Goal: Obtain resource: Download file/media

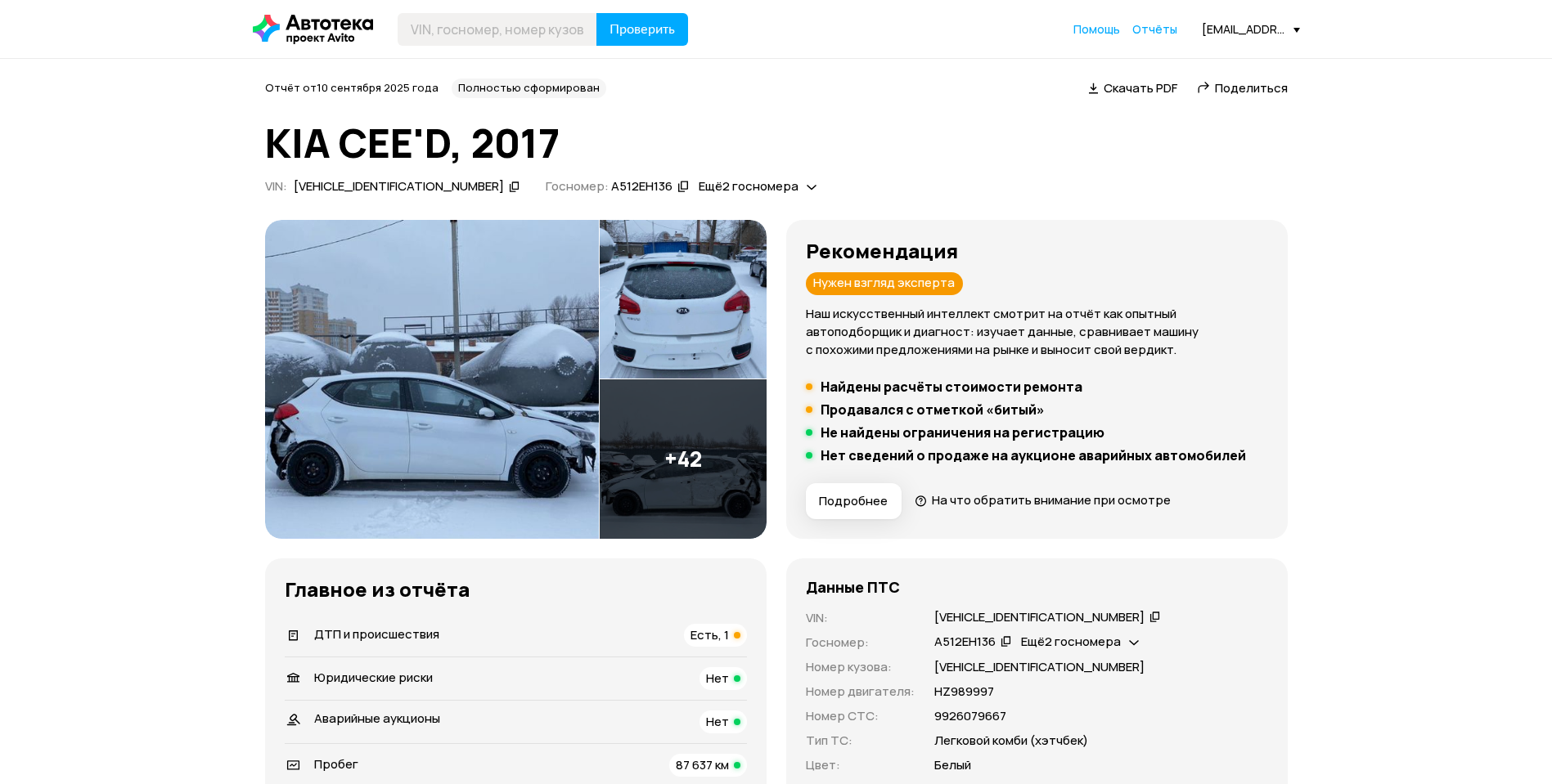
click at [402, 375] on img at bounding box center [432, 379] width 334 height 319
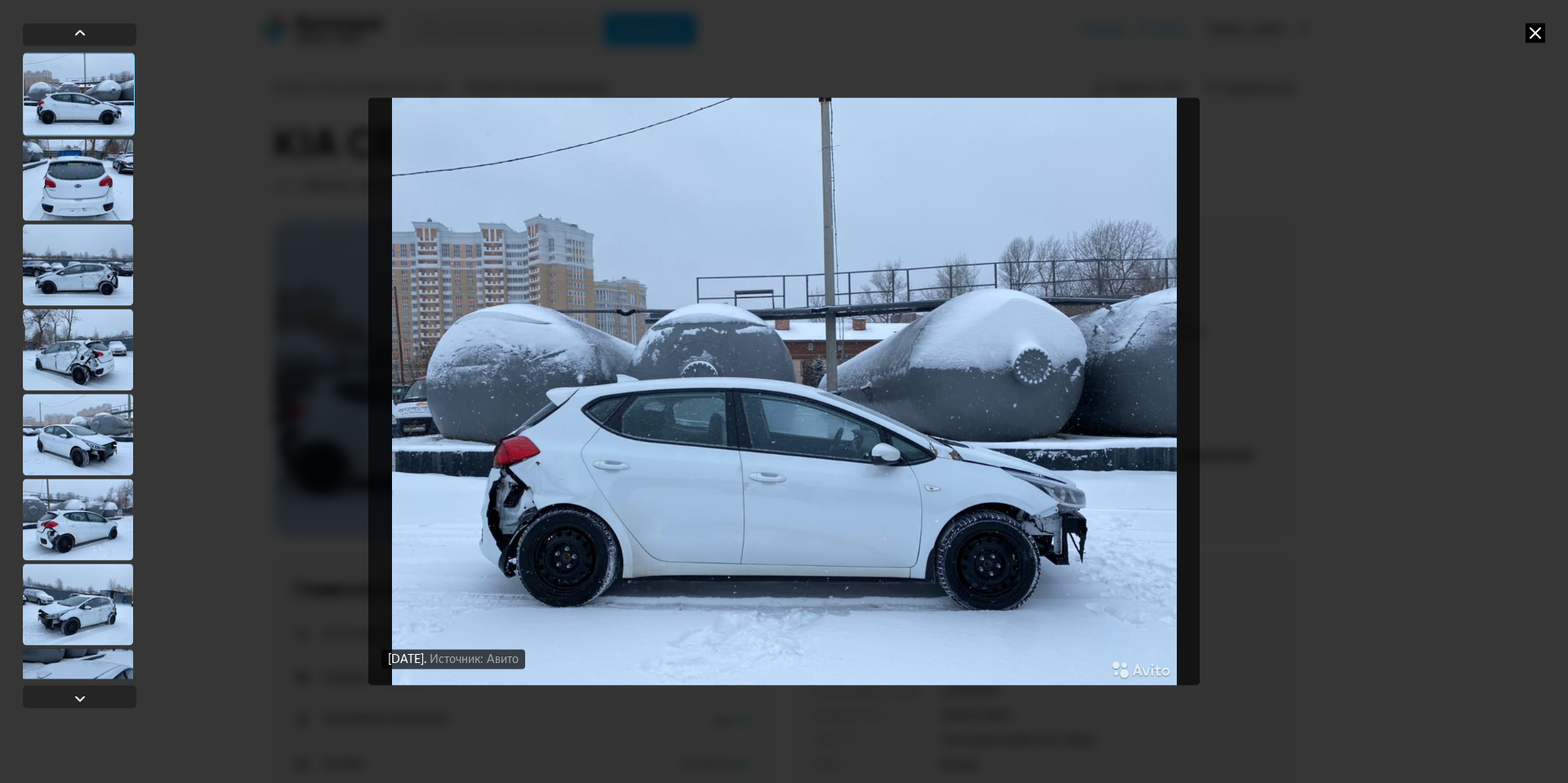
click at [83, 180] on div at bounding box center [78, 180] width 111 height 82
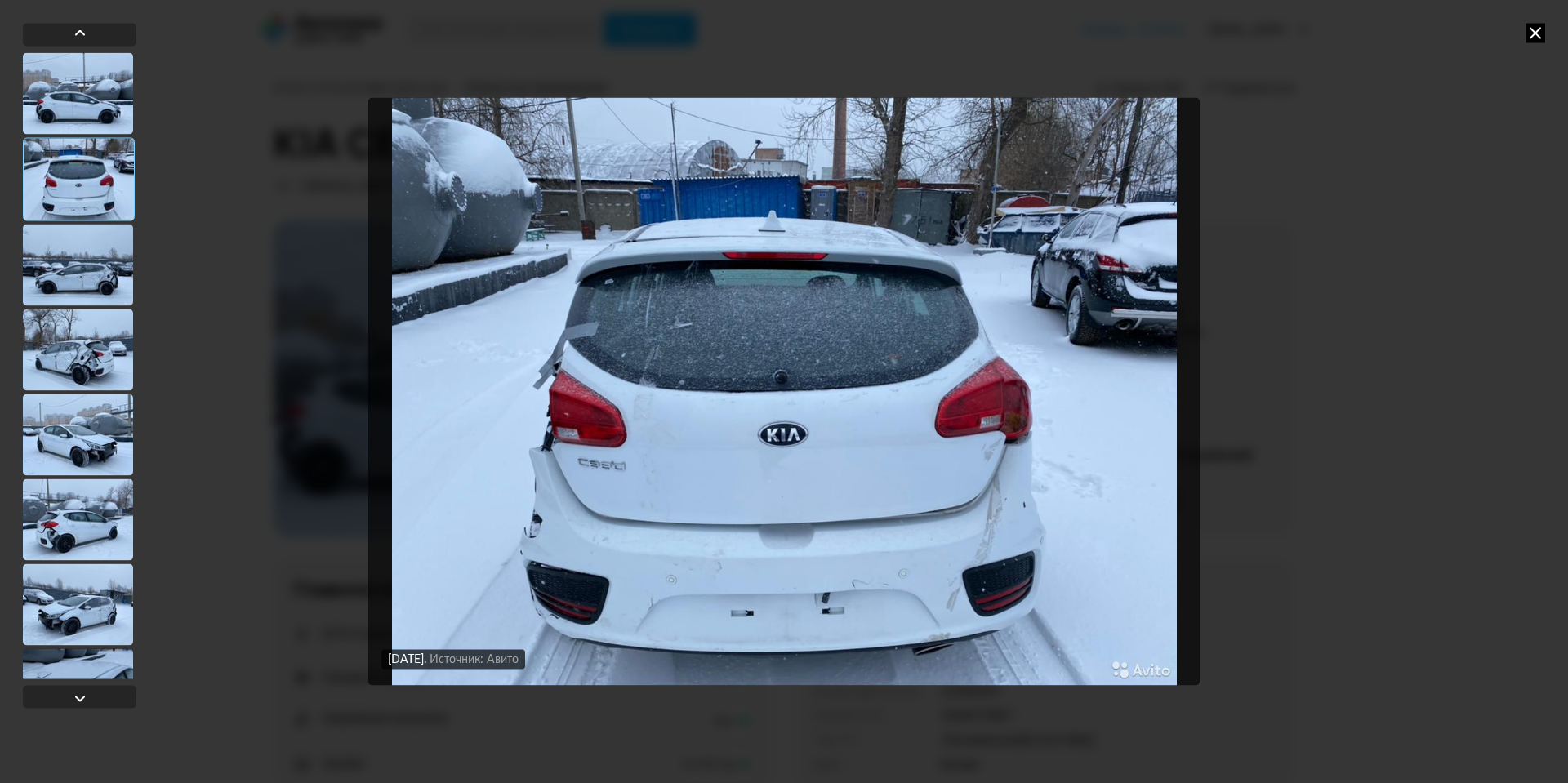
click at [83, 248] on div at bounding box center [78, 265] width 111 height 82
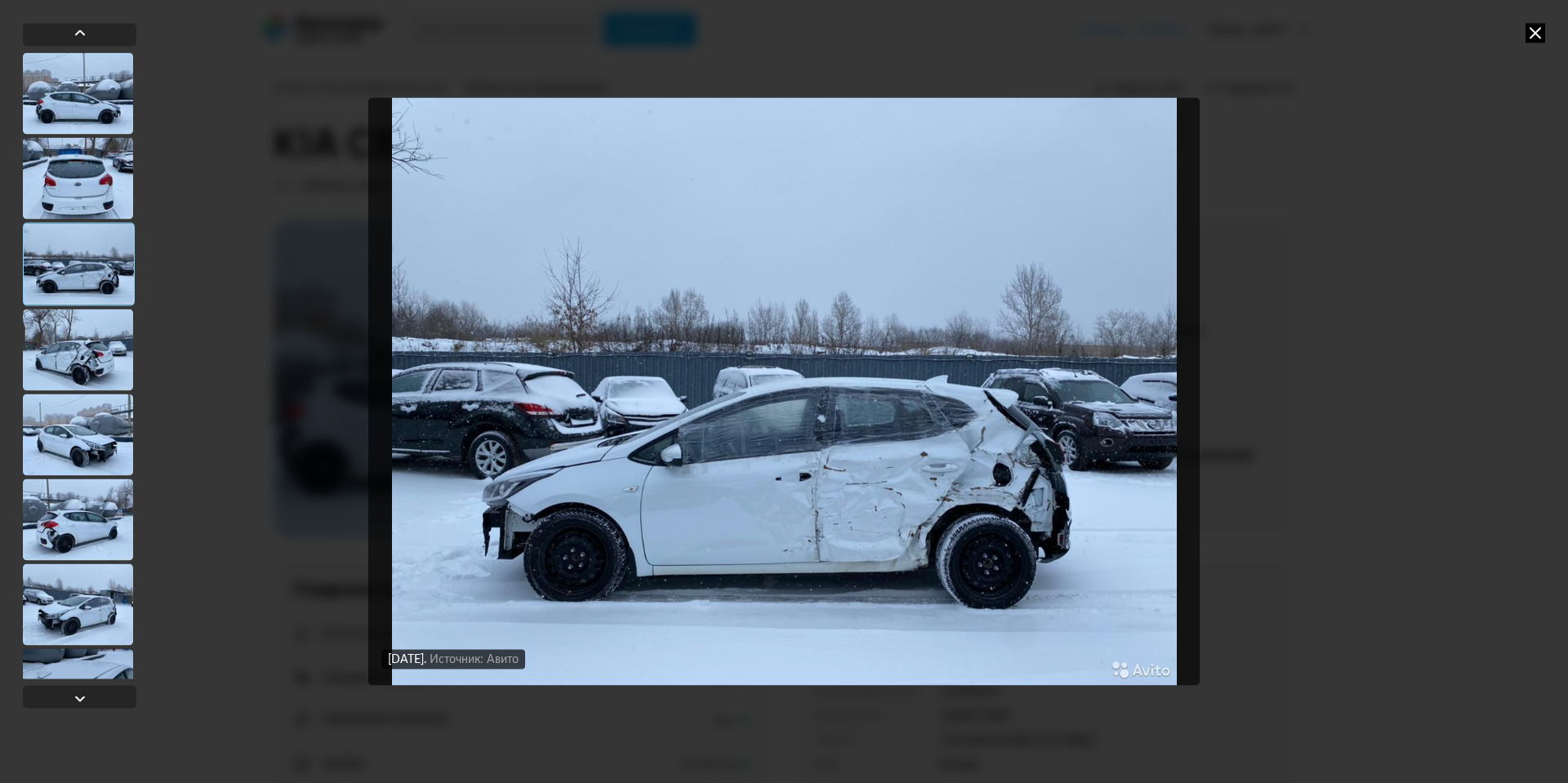
click at [78, 318] on div at bounding box center [78, 350] width 111 height 82
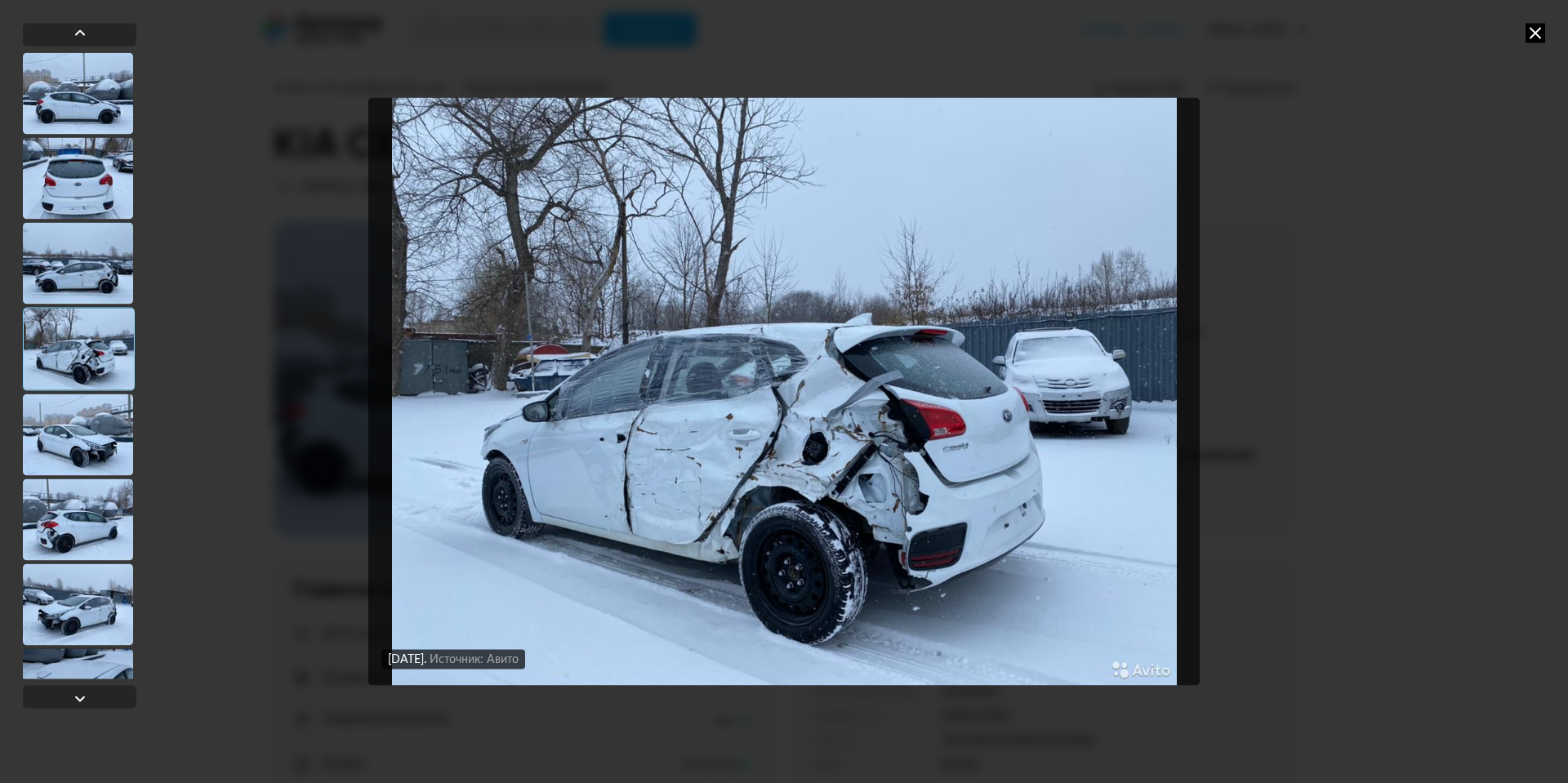
click at [79, 415] on div at bounding box center [78, 435] width 111 height 82
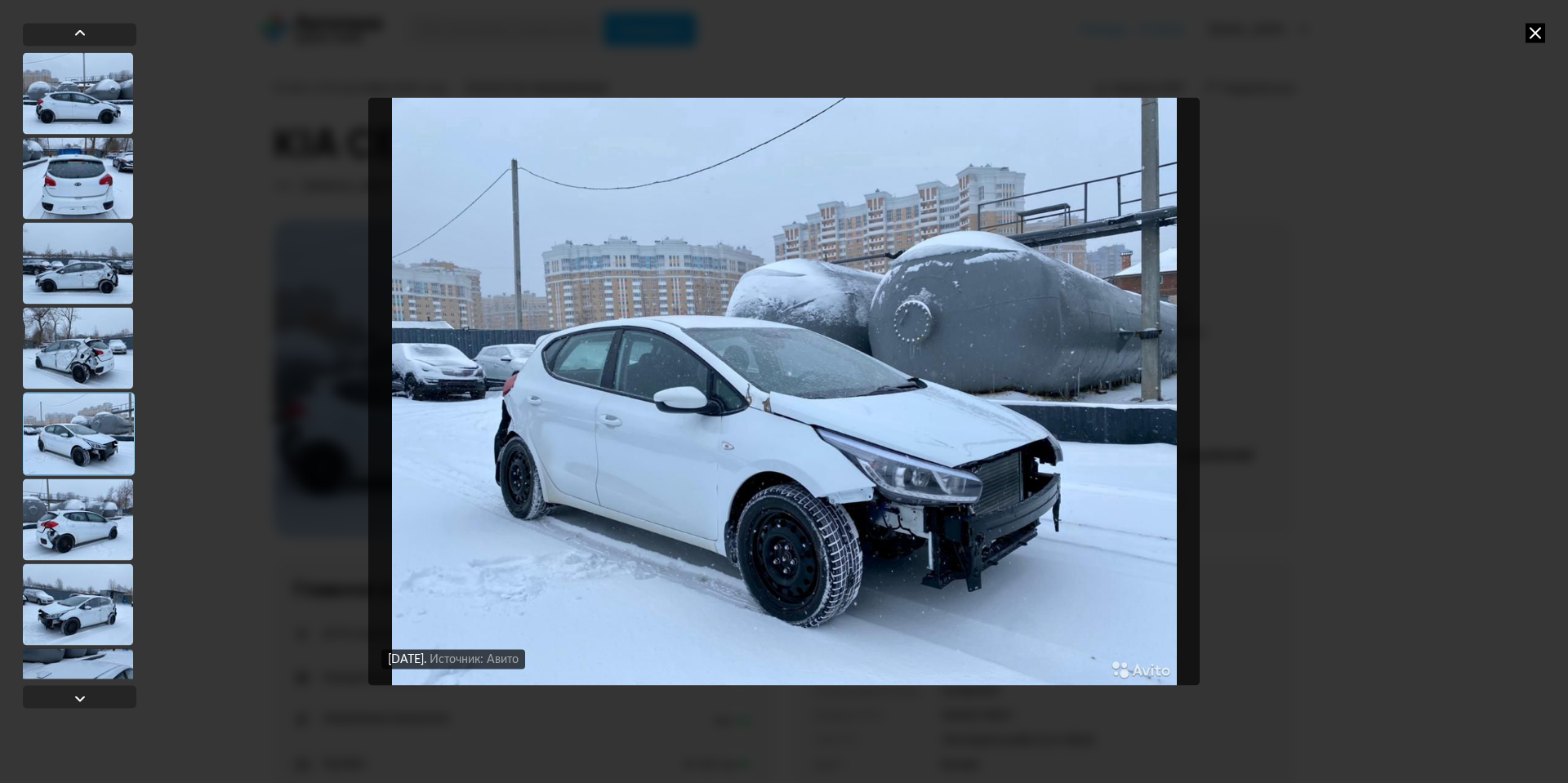
click at [66, 453] on div at bounding box center [79, 433] width 112 height 83
drag, startPoint x: 78, startPoint y: 519, endPoint x: 77, endPoint y: 529, distance: 10.0
click at [77, 522] on div at bounding box center [78, 519] width 111 height 82
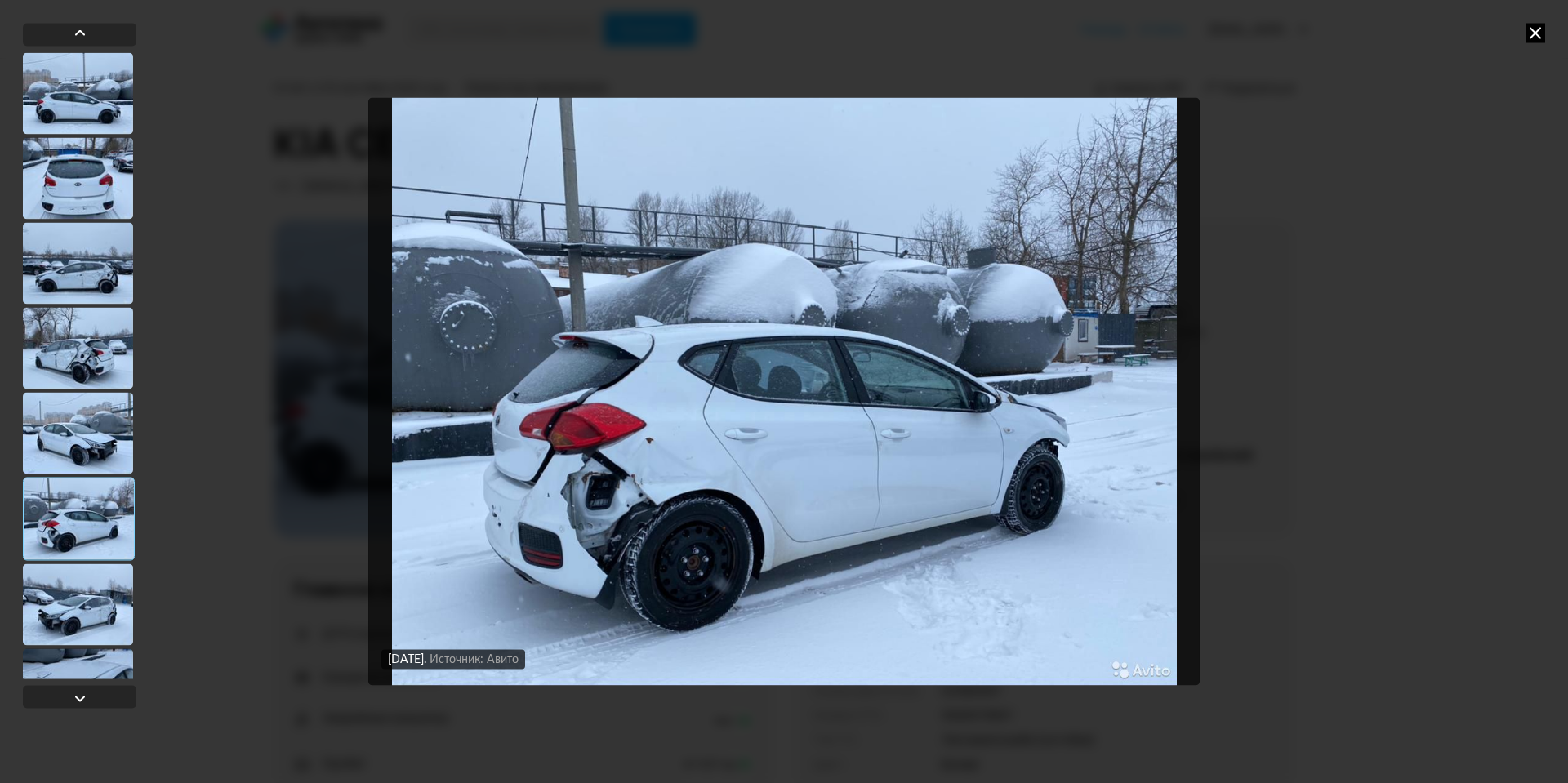
click at [74, 600] on div at bounding box center [78, 605] width 111 height 82
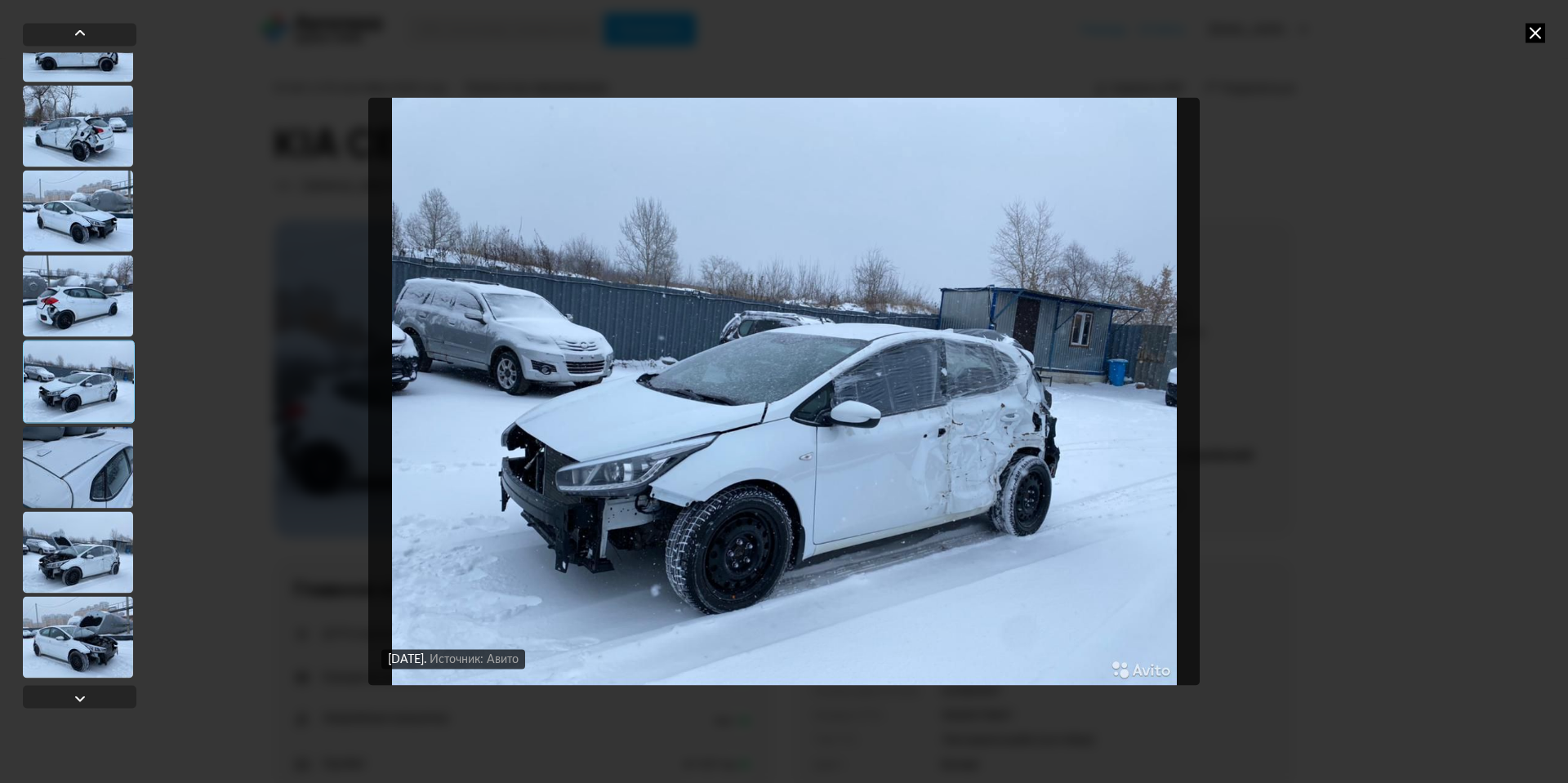
scroll to position [245, 0]
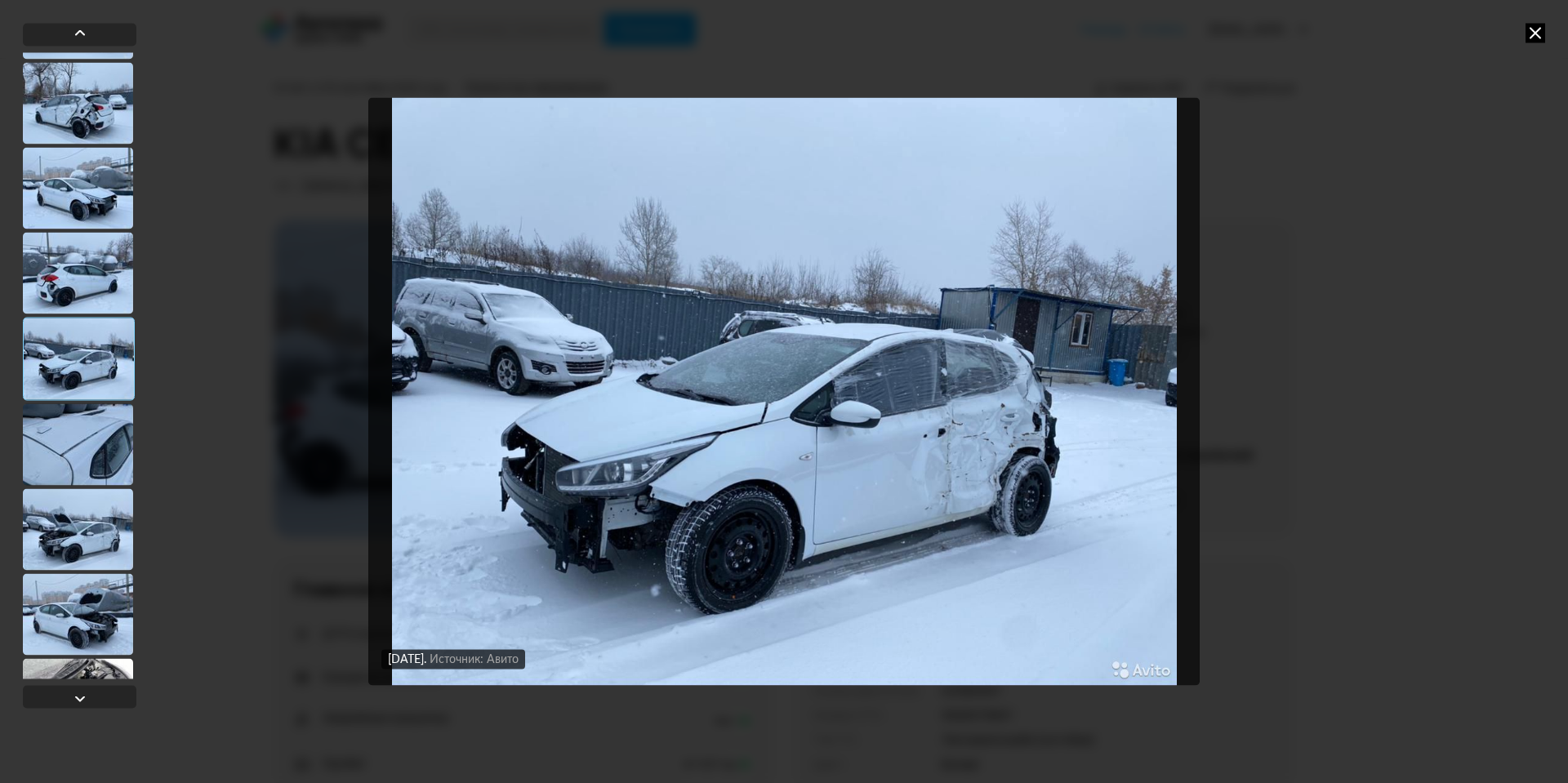
click at [101, 372] on div at bounding box center [79, 358] width 112 height 83
click at [77, 354] on div at bounding box center [79, 358] width 112 height 83
click at [95, 430] on div at bounding box center [78, 445] width 111 height 82
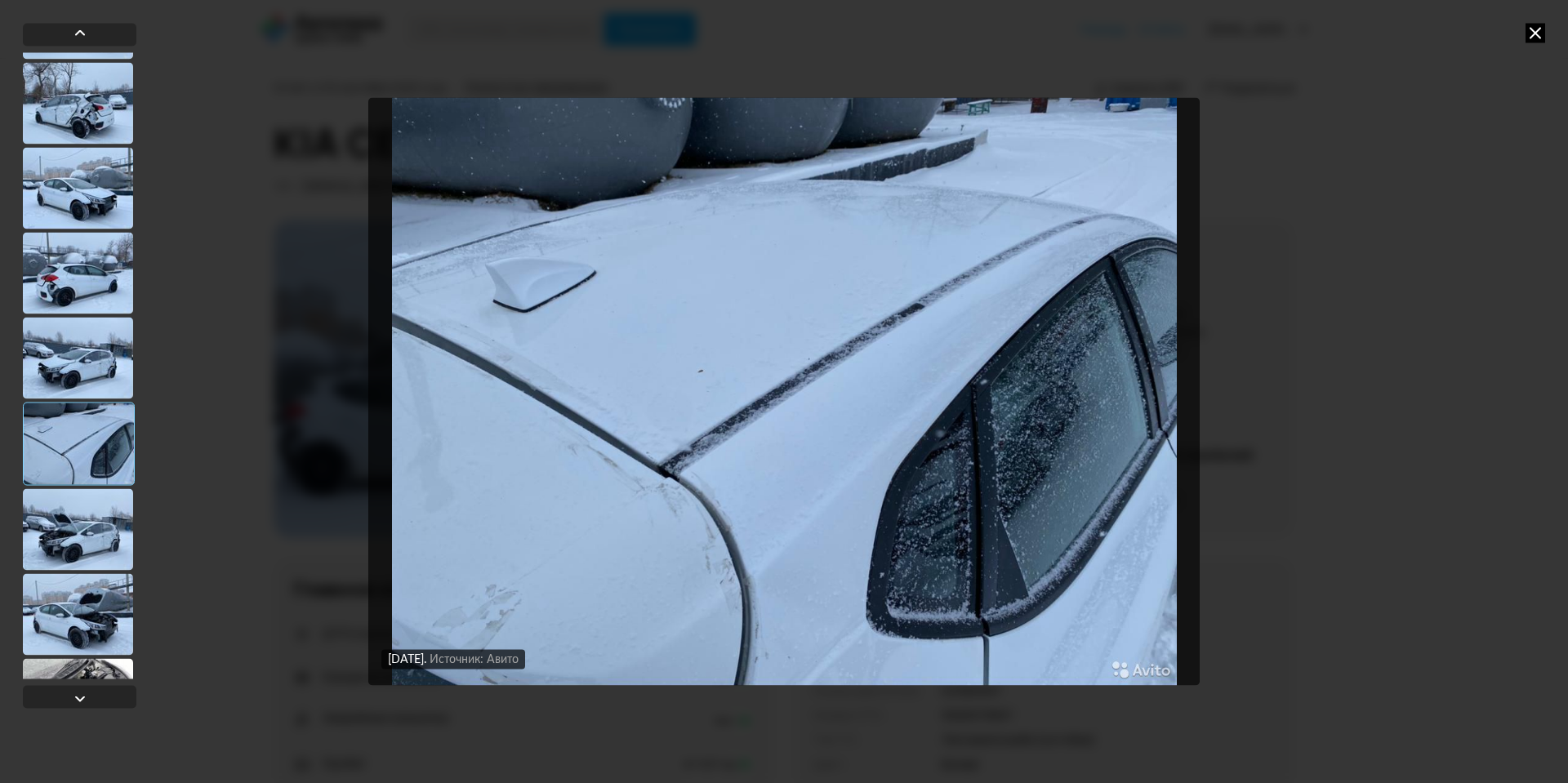
click at [95, 538] on div at bounding box center [78, 529] width 111 height 82
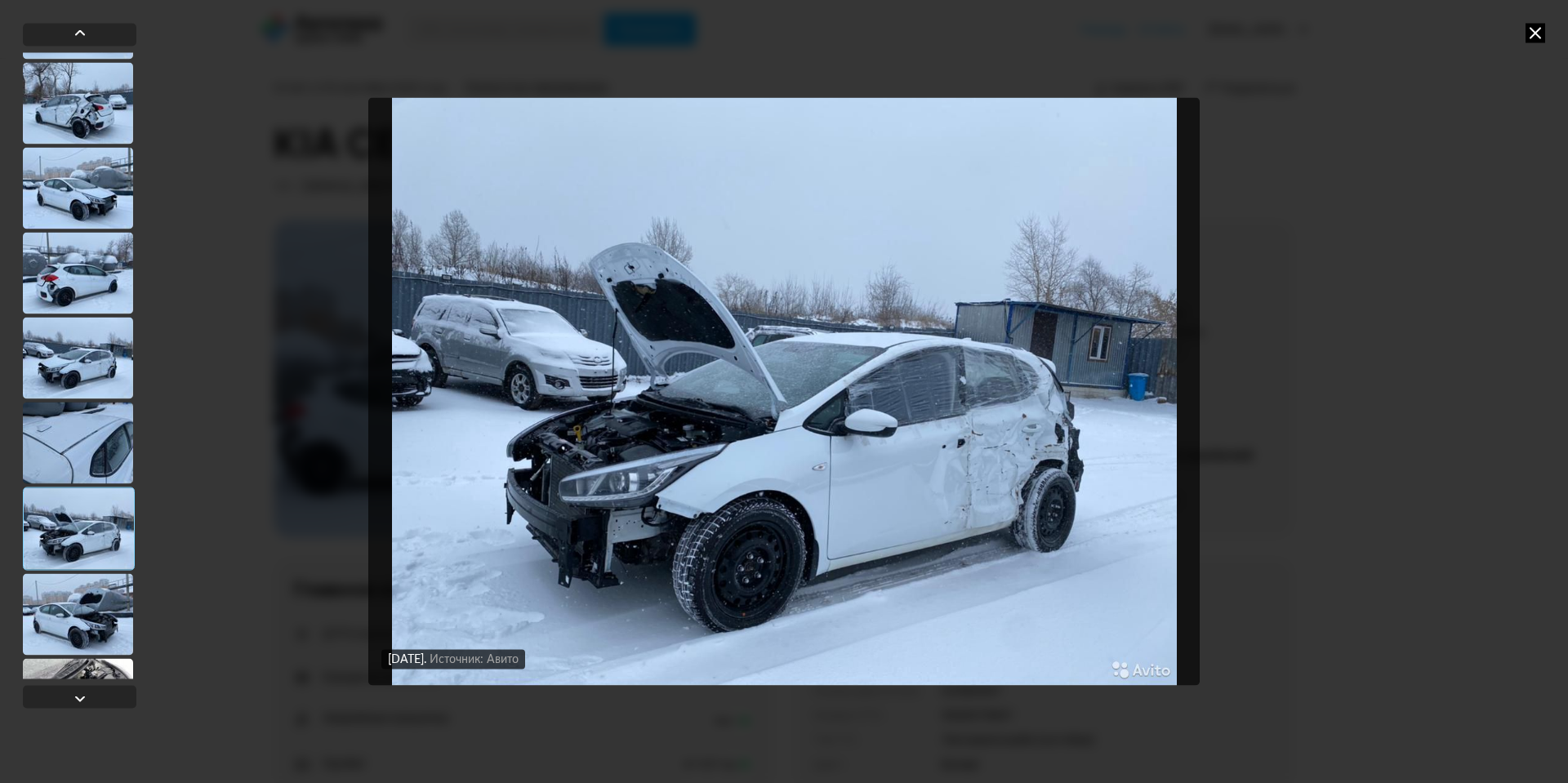
click at [82, 597] on div at bounding box center [78, 615] width 111 height 82
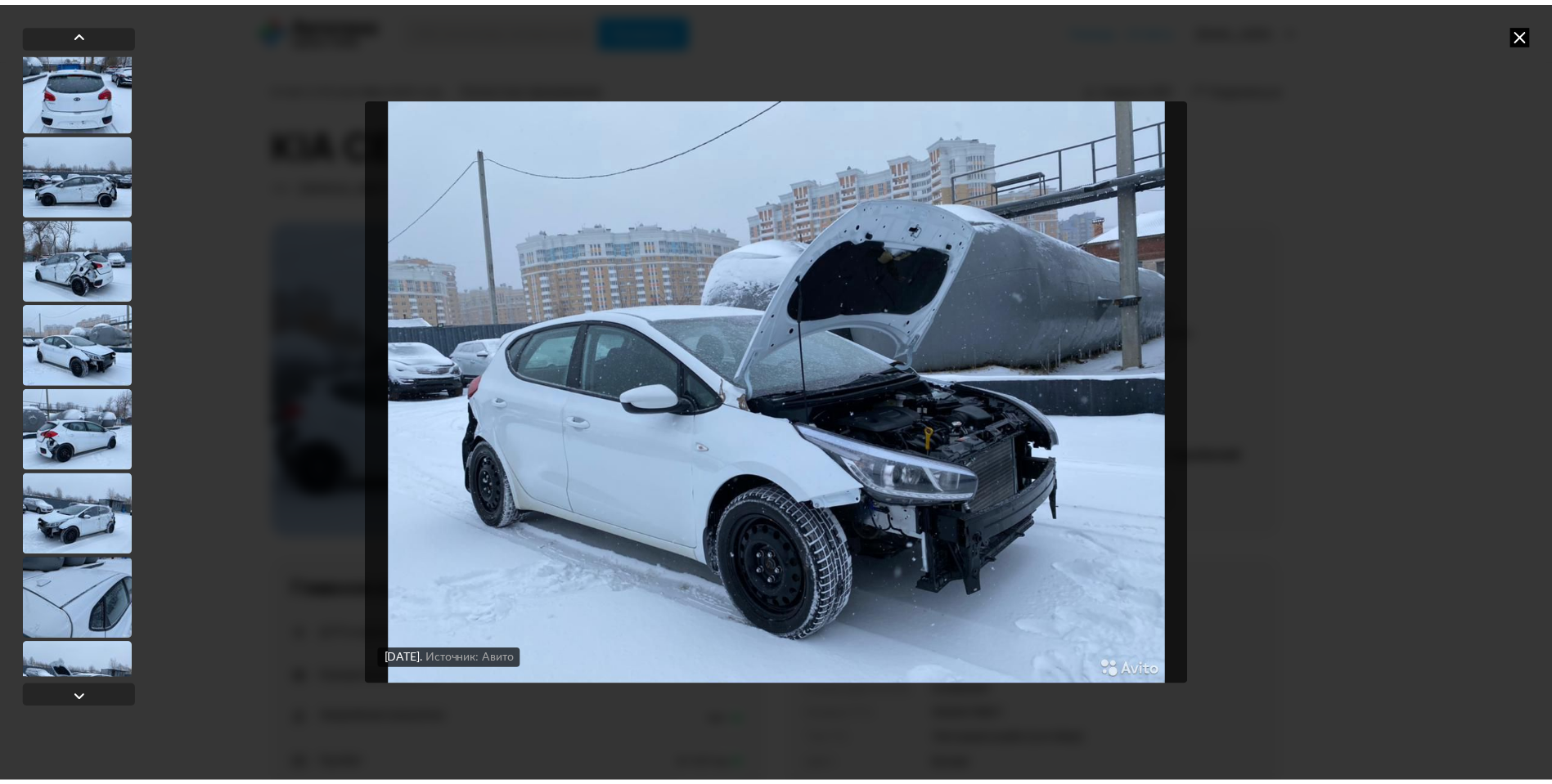
scroll to position [0, 0]
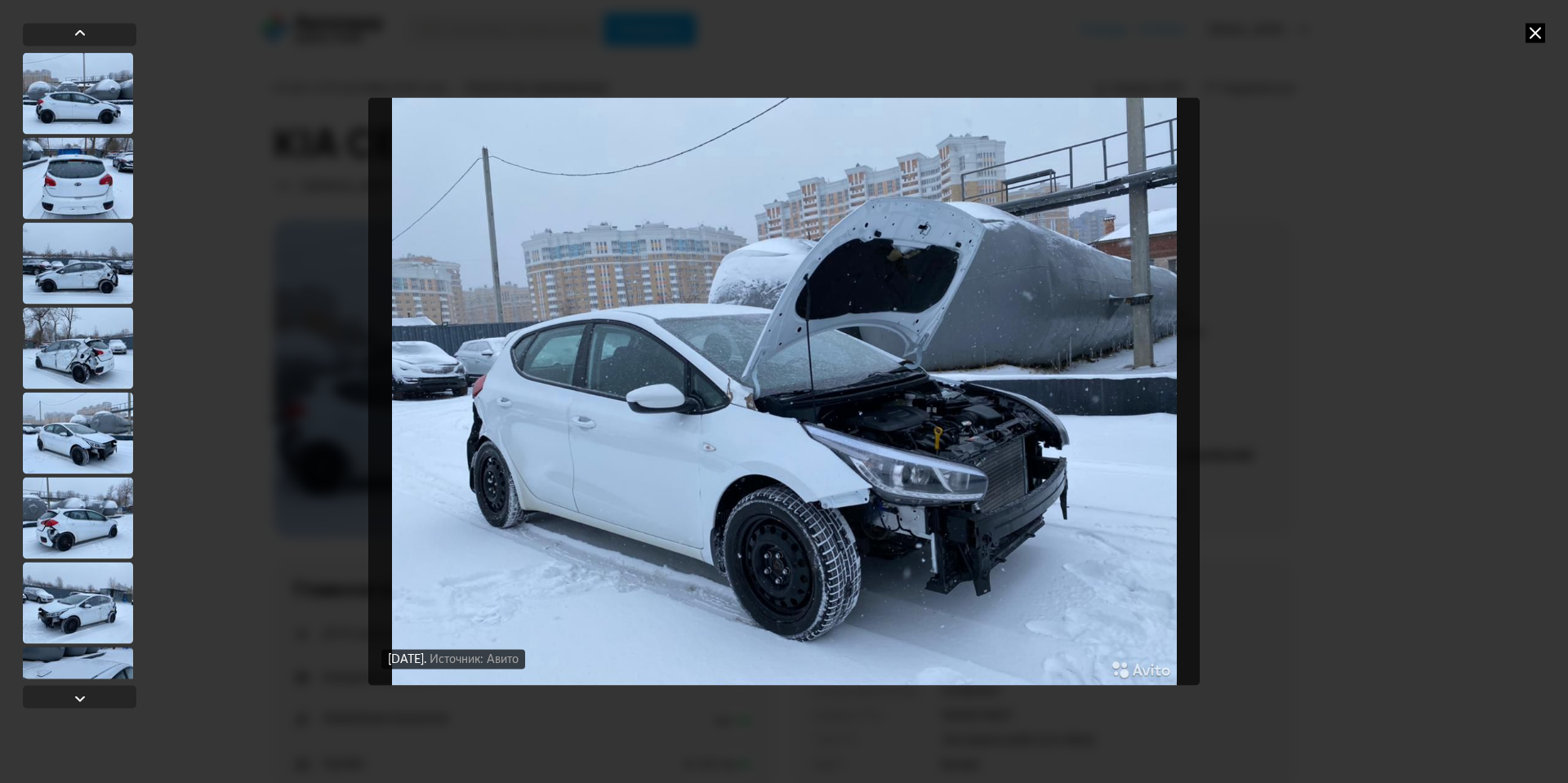
click at [94, 252] on div at bounding box center [78, 263] width 111 height 82
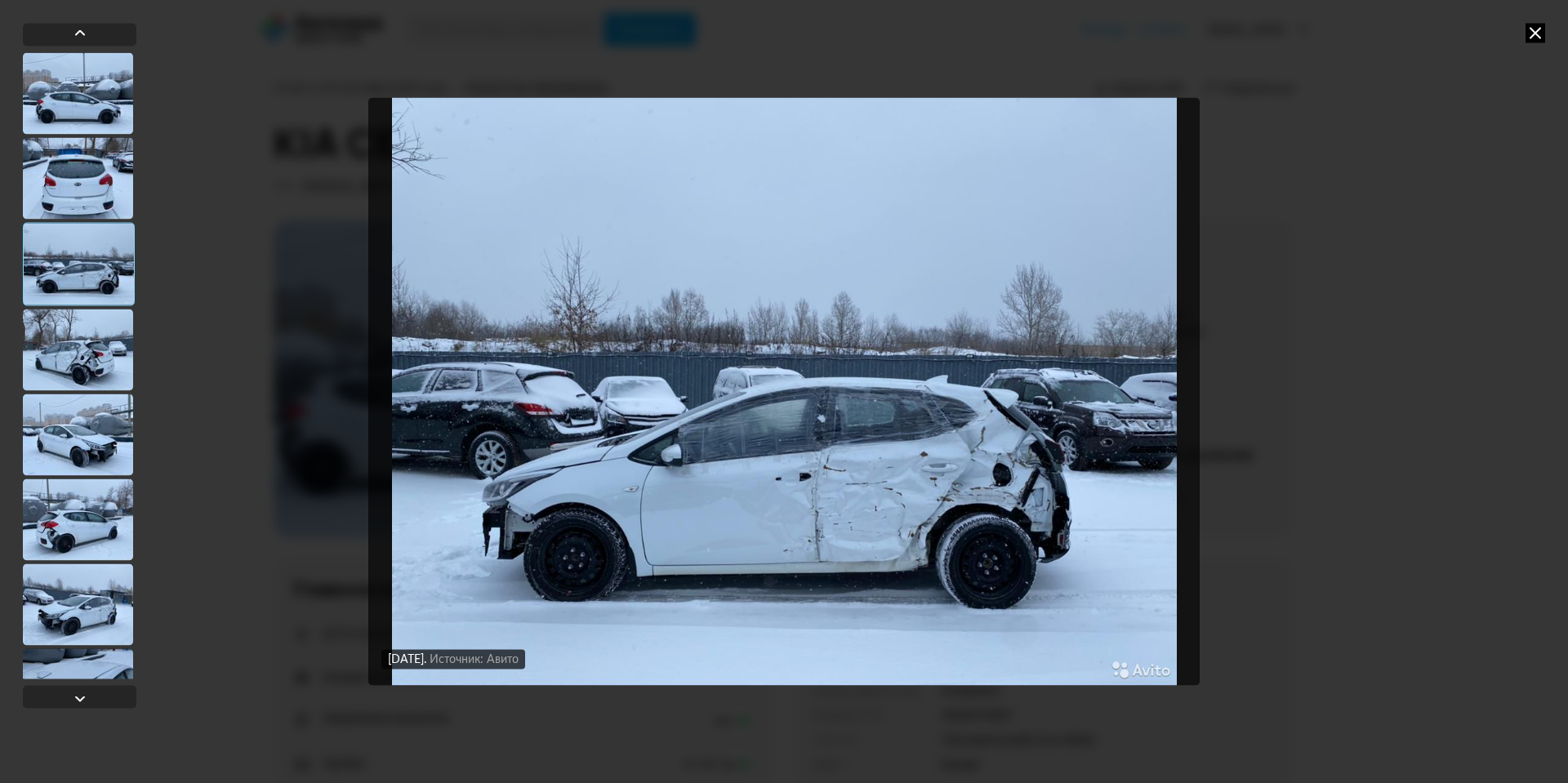
click at [1060, 513] on img "Go to Slide 3" at bounding box center [784, 391] width 832 height 587
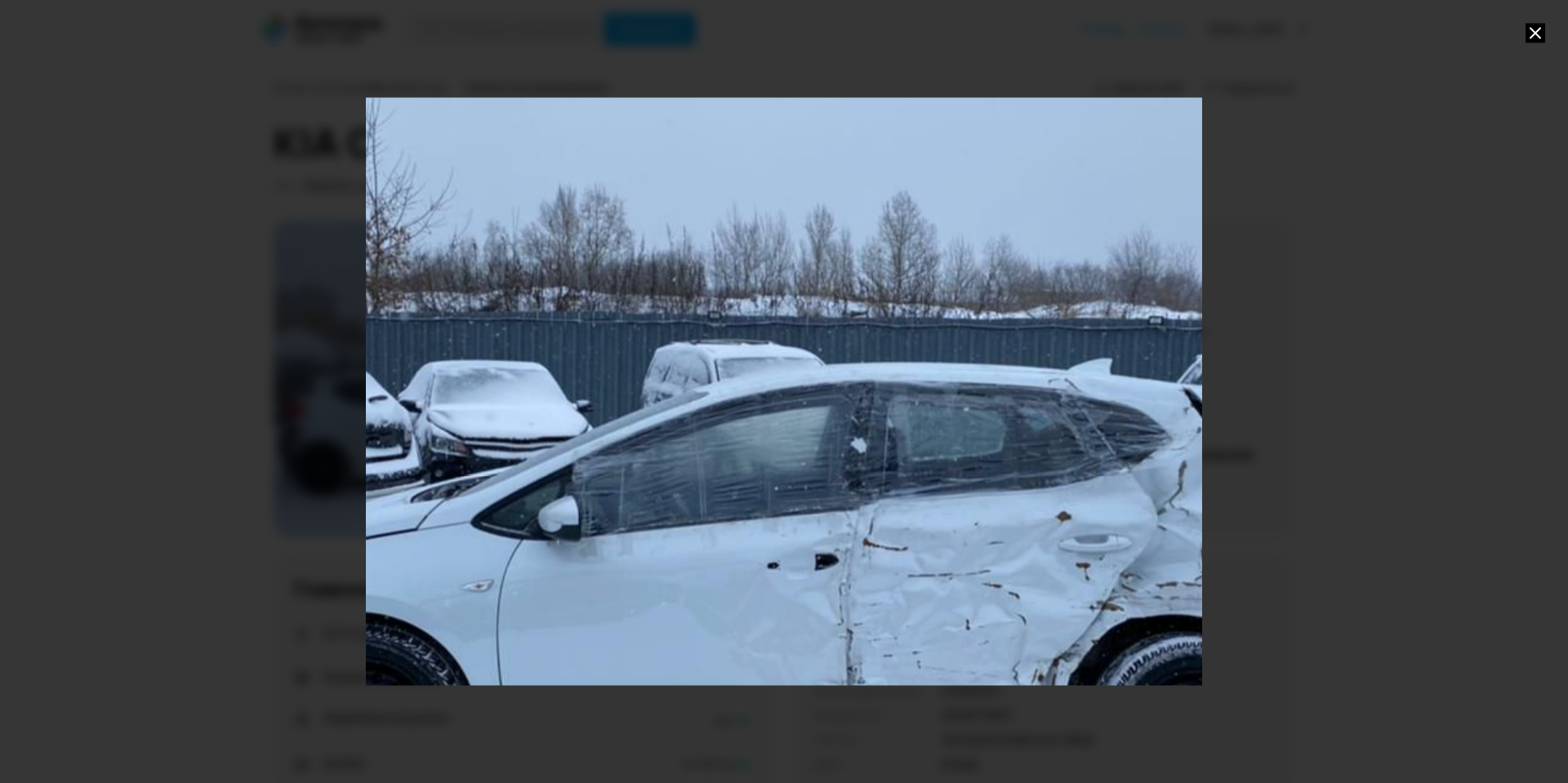
click at [1531, 23] on icon at bounding box center [1535, 32] width 19 height 19
